Goal: Information Seeking & Learning: Learn about a topic

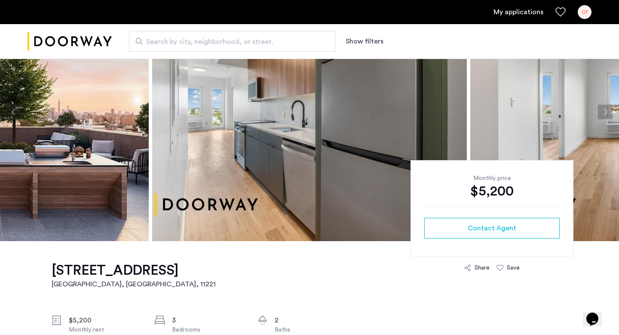
scroll to position [41, 0]
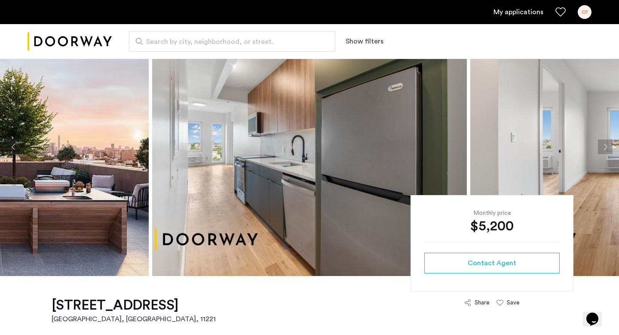
click at [605, 147] on button "Next apartment" at bounding box center [605, 146] width 15 height 15
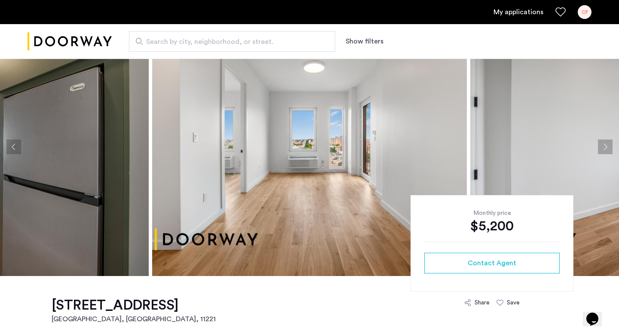
click at [605, 147] on button "Next apartment" at bounding box center [605, 146] width 15 height 15
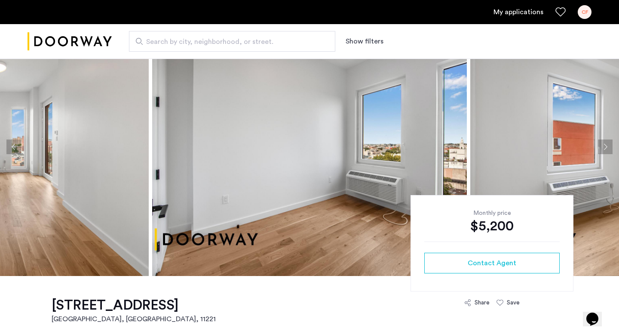
click at [605, 147] on button "Next apartment" at bounding box center [605, 146] width 15 height 15
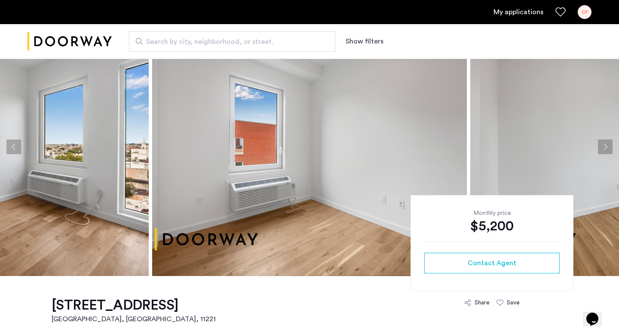
click at [603, 147] on button "Next apartment" at bounding box center [605, 146] width 15 height 15
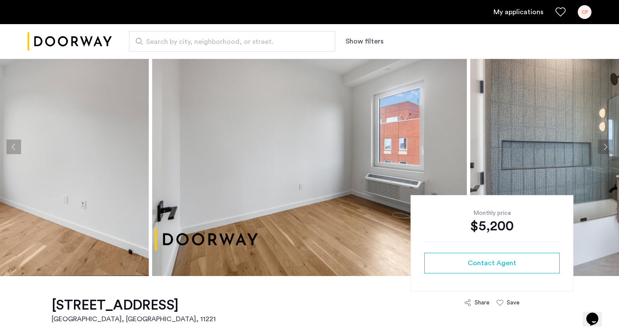
click at [603, 147] on button "Next apartment" at bounding box center [605, 146] width 15 height 15
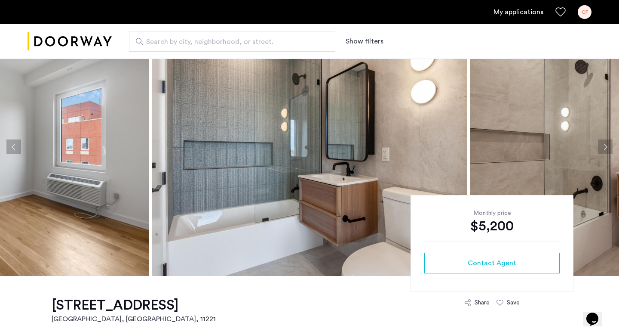
click at [603, 147] on button "Next apartment" at bounding box center [605, 146] width 15 height 15
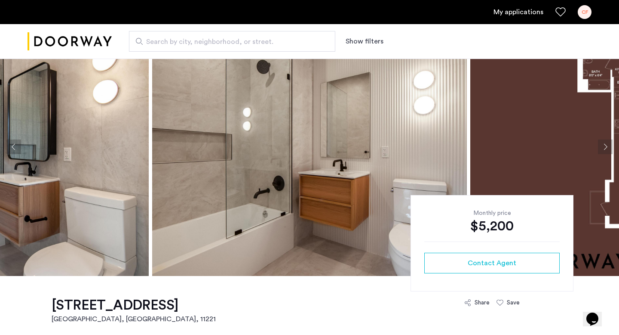
click at [603, 147] on button "Next apartment" at bounding box center [605, 146] width 15 height 15
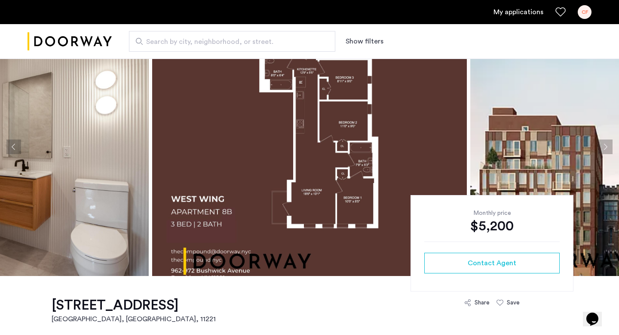
click at [603, 147] on button "Next apartment" at bounding box center [605, 146] width 15 height 15
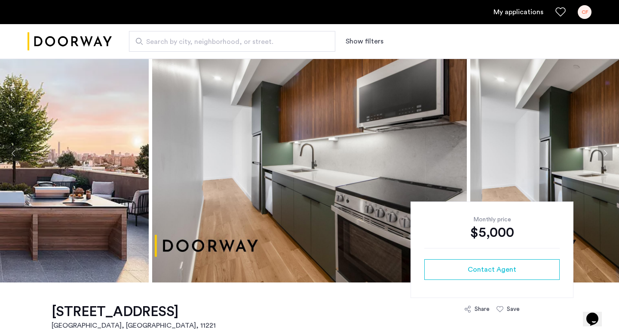
scroll to position [34, 0]
click at [602, 152] on button "Next apartment" at bounding box center [605, 153] width 15 height 15
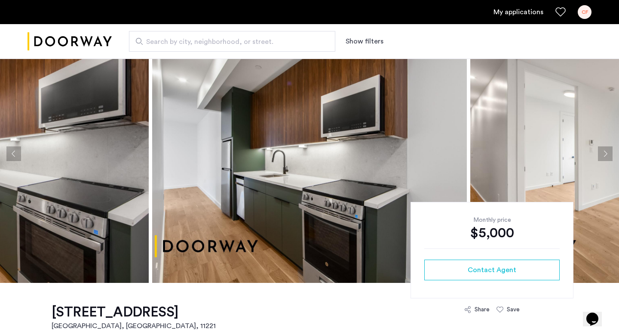
click at [602, 152] on button "Next apartment" at bounding box center [605, 153] width 15 height 15
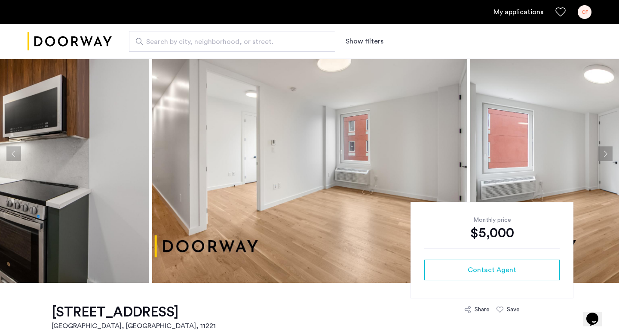
click at [602, 152] on button "Next apartment" at bounding box center [605, 153] width 15 height 15
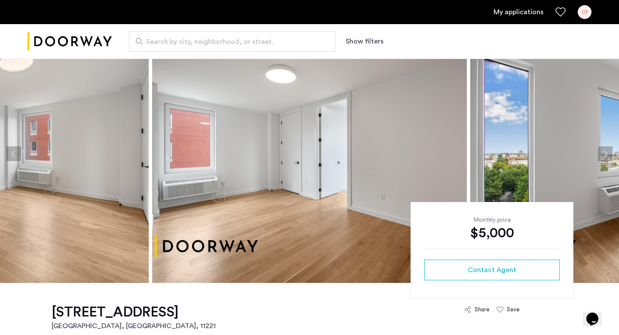
click at [602, 151] on button "Next apartment" at bounding box center [605, 153] width 15 height 15
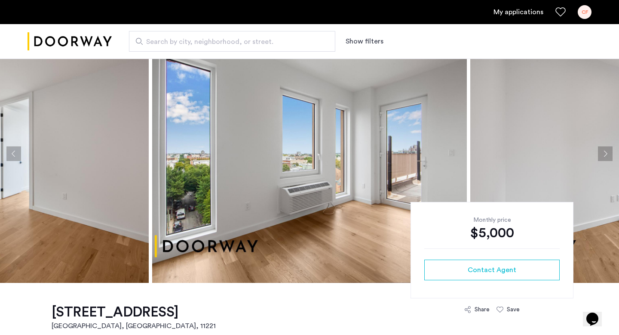
click at [602, 150] on button "Next apartment" at bounding box center [605, 153] width 15 height 15
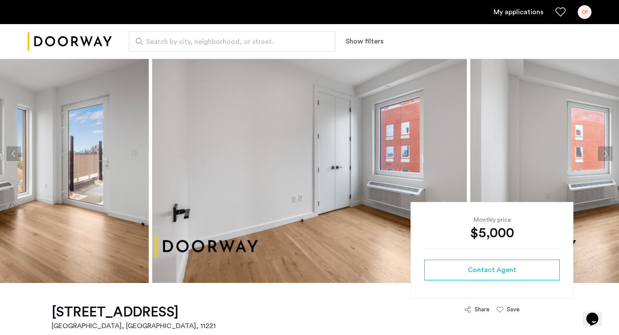
click at [602, 150] on button "Next apartment" at bounding box center [605, 153] width 15 height 15
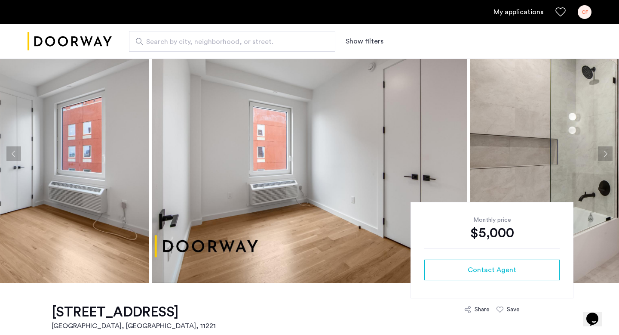
click at [604, 152] on button "Next apartment" at bounding box center [605, 153] width 15 height 15
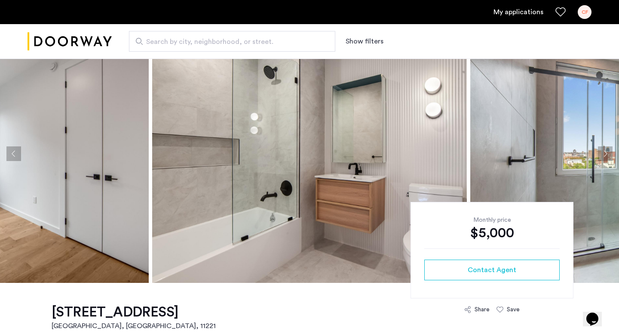
click at [604, 151] on button "Next apartment" at bounding box center [605, 153] width 15 height 15
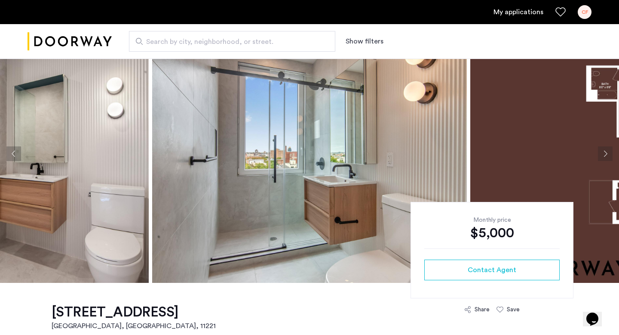
click at [604, 151] on button "Next apartment" at bounding box center [605, 153] width 15 height 15
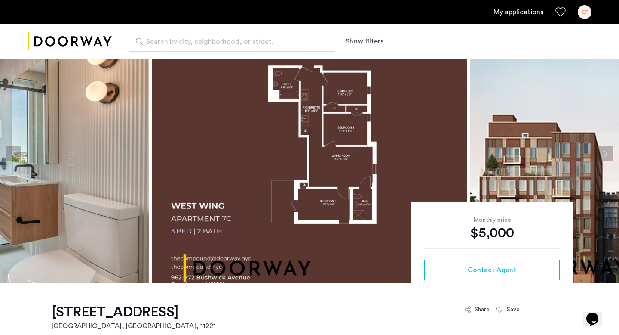
click at [604, 150] on button "Next apartment" at bounding box center [605, 153] width 15 height 15
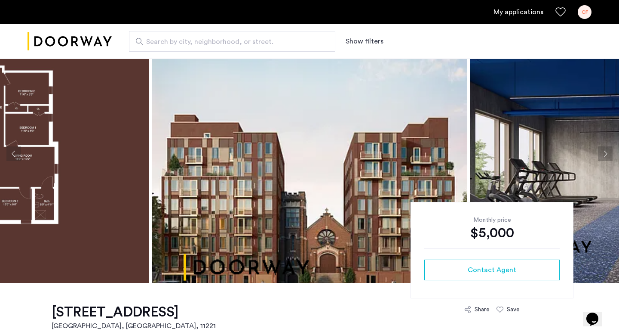
click at [603, 151] on button "Next apartment" at bounding box center [605, 153] width 15 height 15
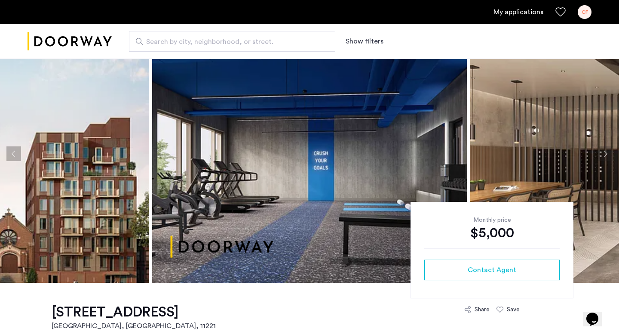
click at [603, 151] on button "Next apartment" at bounding box center [605, 153] width 15 height 15
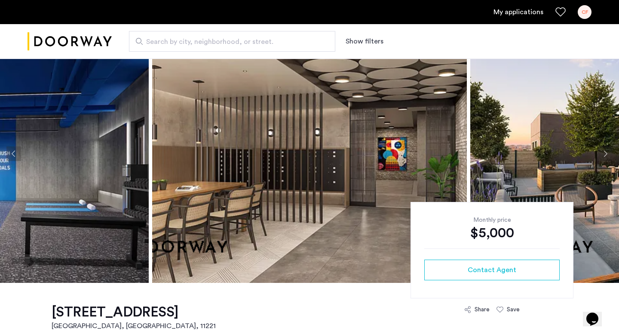
click at [603, 151] on button "Next apartment" at bounding box center [605, 153] width 15 height 15
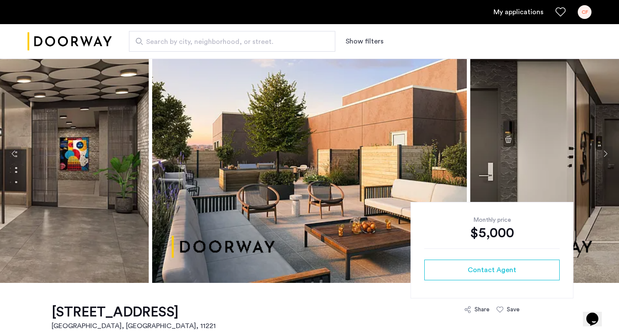
click at [603, 151] on button "Next apartment" at bounding box center [605, 153] width 15 height 15
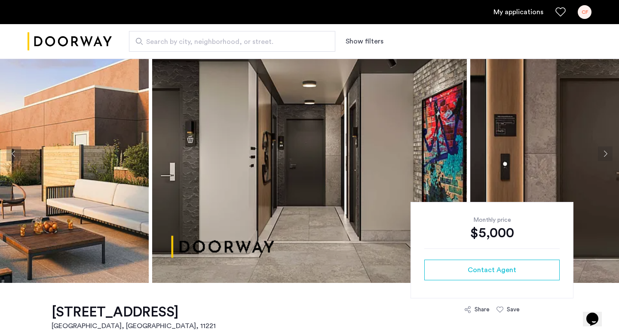
click at [603, 151] on button "Next apartment" at bounding box center [605, 153] width 15 height 15
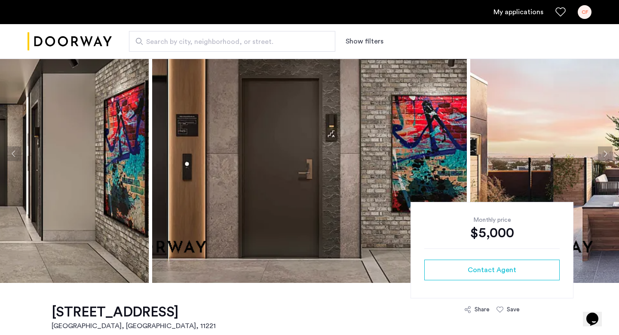
click at [602, 151] on button "Next apartment" at bounding box center [605, 153] width 15 height 15
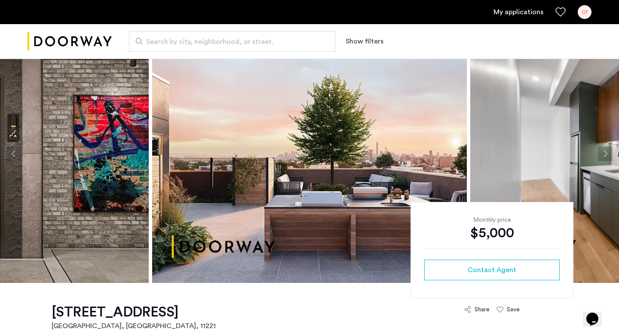
click at [602, 151] on button "Next apartment" at bounding box center [605, 153] width 15 height 15
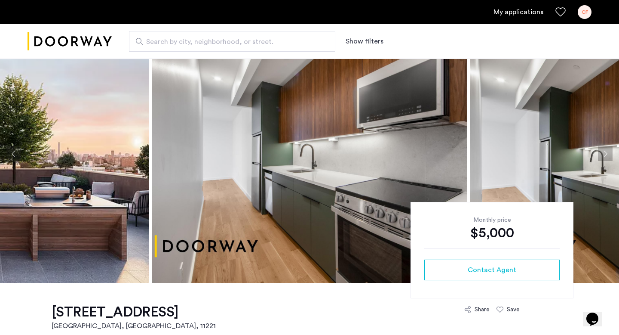
click at [602, 151] on button "Next apartment" at bounding box center [605, 153] width 15 height 15
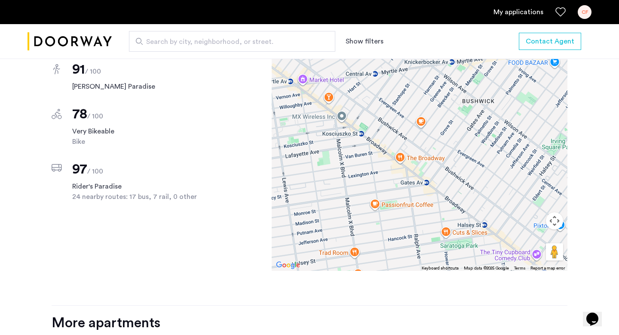
scroll to position [806, 0]
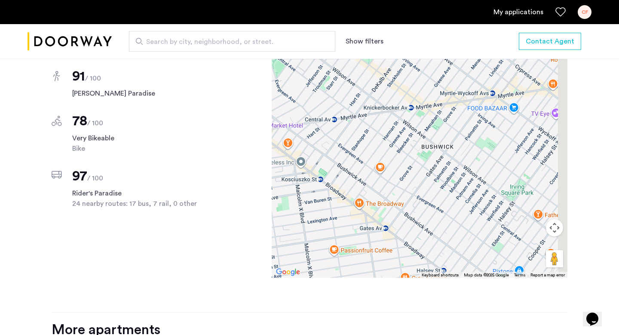
drag, startPoint x: 475, startPoint y: 201, endPoint x: 429, endPoint y: 233, distance: 55.8
click at [429, 233] on div at bounding box center [420, 157] width 296 height 241
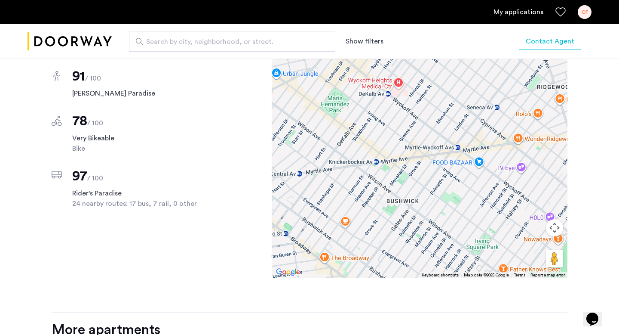
drag, startPoint x: 428, startPoint y: 162, endPoint x: 398, endPoint y: 222, distance: 66.9
click at [398, 222] on div at bounding box center [420, 157] width 296 height 241
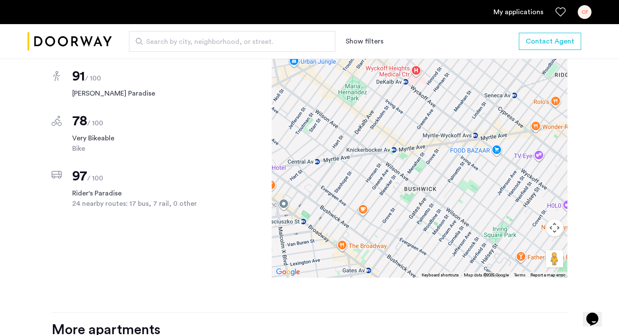
drag, startPoint x: 434, startPoint y: 208, endPoint x: 453, endPoint y: 193, distance: 23.6
click at [453, 193] on div at bounding box center [420, 157] width 296 height 241
click at [395, 141] on div at bounding box center [420, 157] width 296 height 241
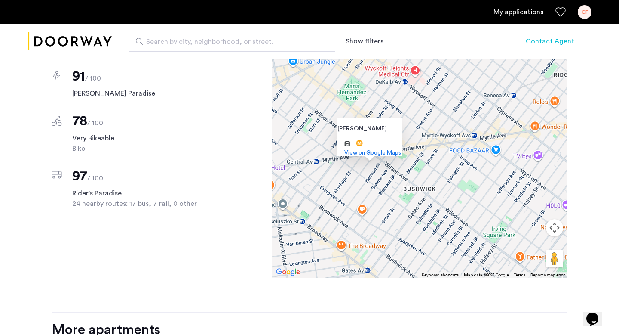
click at [439, 156] on div "Knickerbocker Av Knickerbocker Av and more. View on Google Maps" at bounding box center [420, 157] width 296 height 241
click at [400, 155] on div "Knickerbocker Av Knickerbocker Av and more. View on Google Maps" at bounding box center [420, 157] width 296 height 241
click at [326, 174] on div "Knickerbocker Av Knickerbocker Av and more. View on Google Maps" at bounding box center [420, 157] width 296 height 241
click at [316, 152] on div "Knickerbocker Av Knickerbocker Av and more. View on Google Maps" at bounding box center [420, 157] width 296 height 241
click at [344, 150] on span "View on Google Maps" at bounding box center [372, 153] width 57 height 6
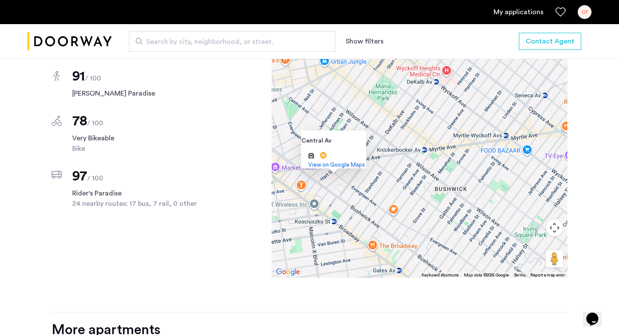
drag, startPoint x: 386, startPoint y: 182, endPoint x: 407, endPoint y: 168, distance: 25.2
click at [387, 180] on div "Central Av Central Av and more. View on Google Maps" at bounding box center [420, 157] width 296 height 241
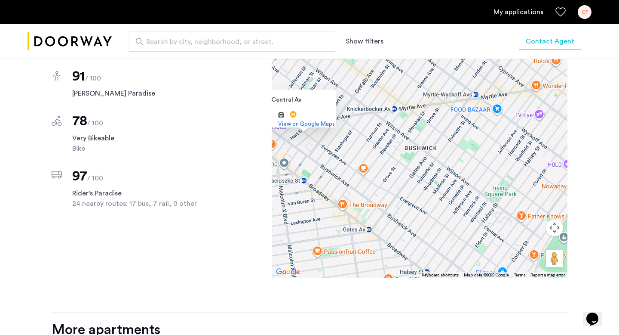
drag, startPoint x: 410, startPoint y: 171, endPoint x: 377, endPoint y: 129, distance: 53.6
click at [377, 129] on div "Central Av Central Av and more. View on Google Maps" at bounding box center [420, 157] width 296 height 241
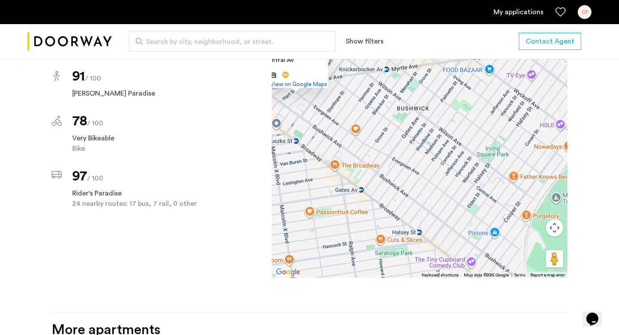
drag, startPoint x: 402, startPoint y: 174, endPoint x: 394, endPoint y: 132, distance: 42.1
click at [395, 132] on div "Central Av Central Av and more. View on Google Maps" at bounding box center [420, 157] width 296 height 241
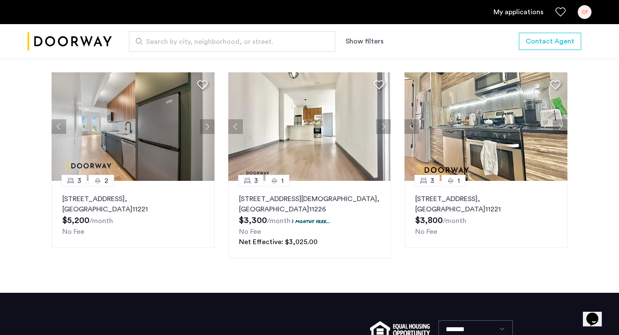
scroll to position [1092, 0]
